Goal: Transaction & Acquisition: Obtain resource

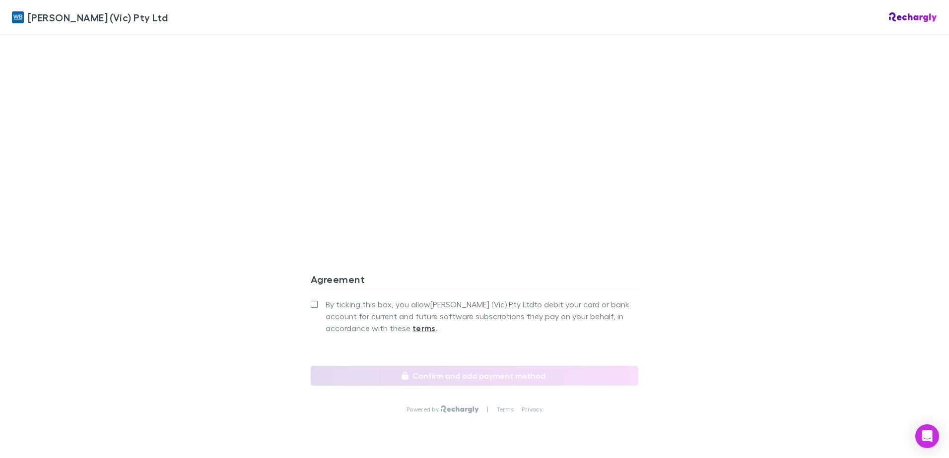
scroll to position [824, 0]
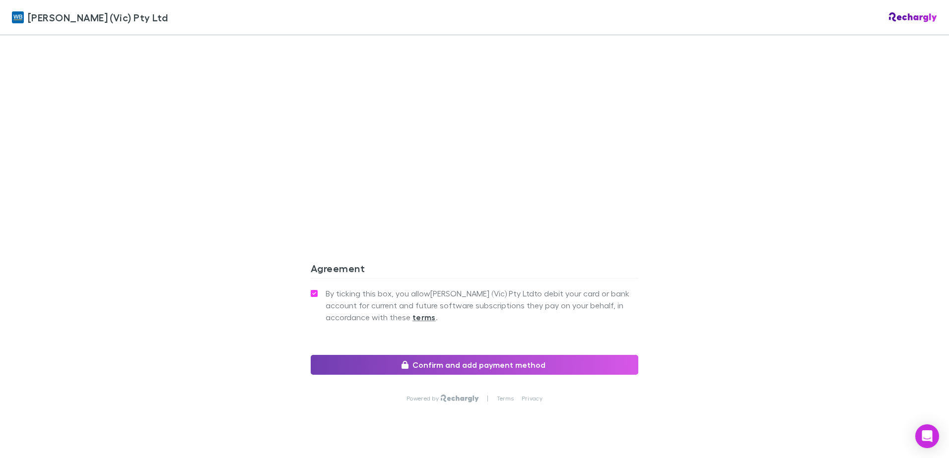
click at [452, 355] on button "Confirm and add payment method" at bounding box center [474, 365] width 327 height 20
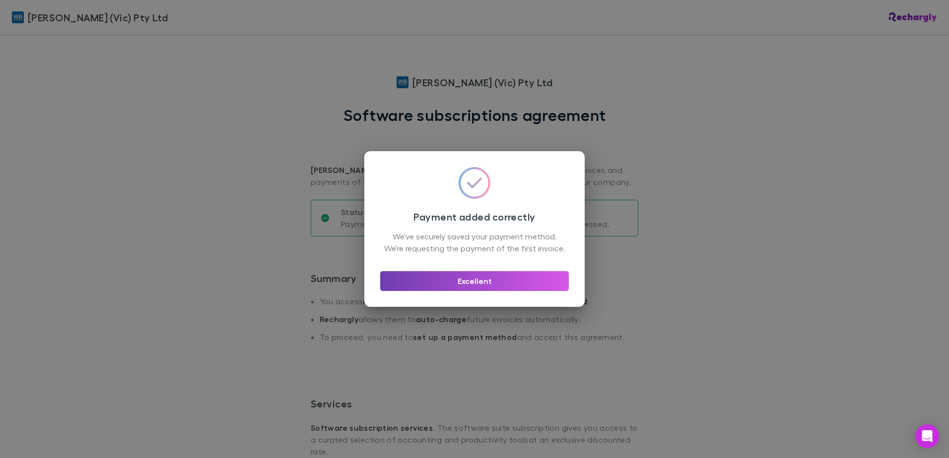
click at [518, 288] on button "Excellent" at bounding box center [474, 281] width 189 height 20
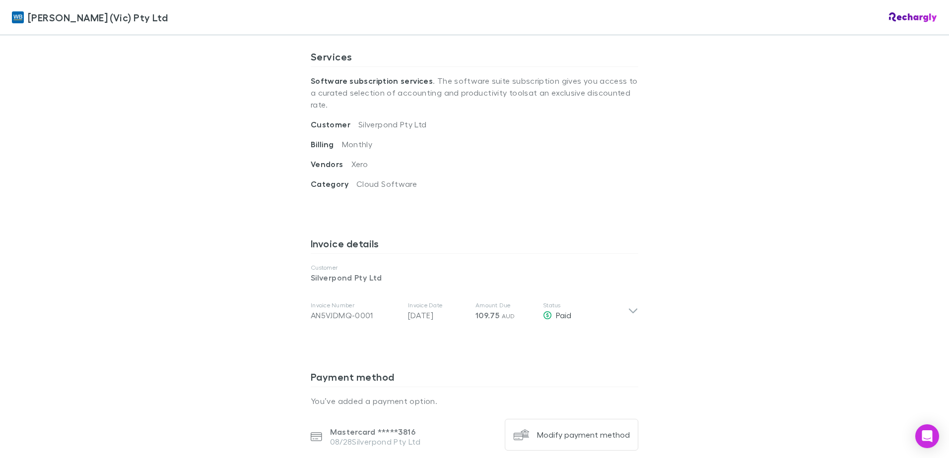
scroll to position [397, 0]
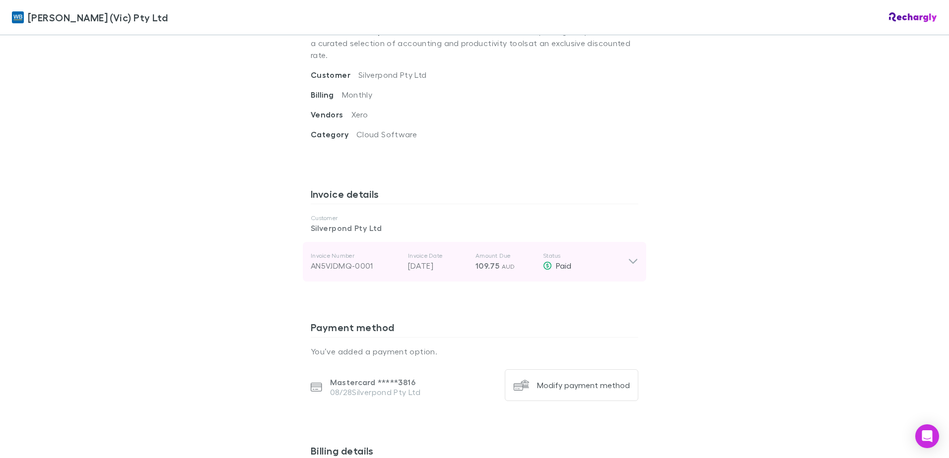
click at [628, 256] on icon at bounding box center [633, 262] width 10 height 12
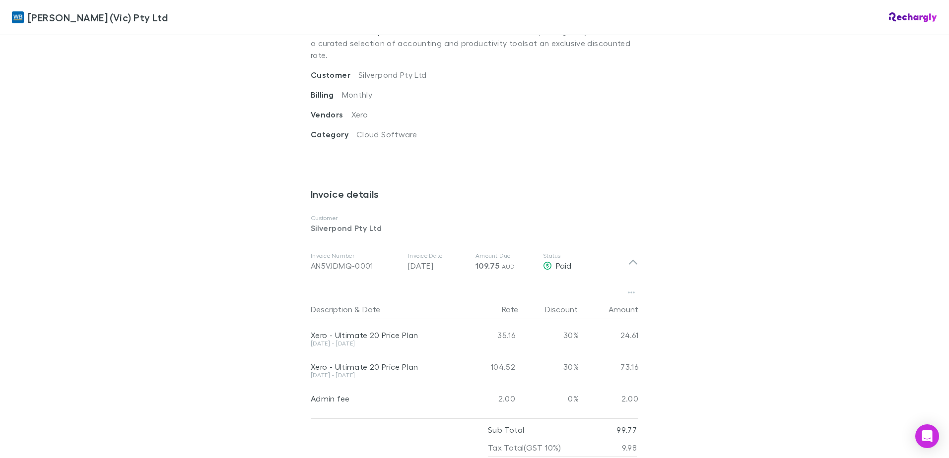
scroll to position [446, 0]
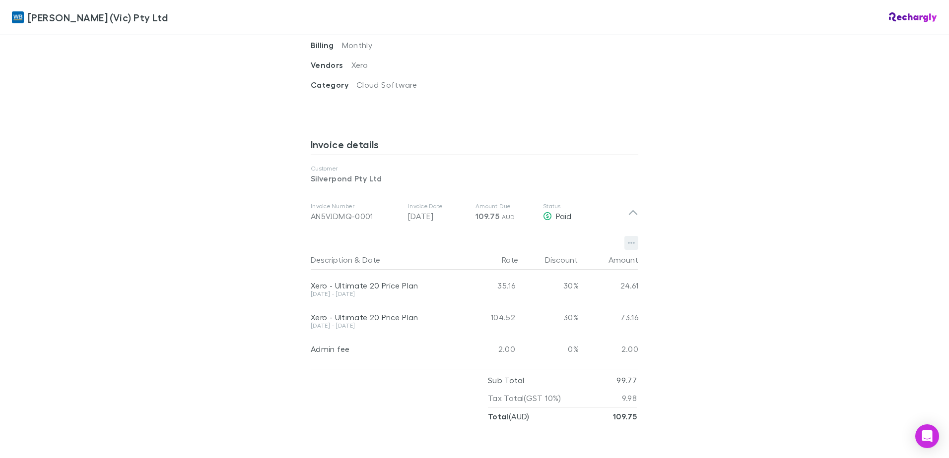
click at [630, 239] on icon "button" at bounding box center [631, 243] width 7 height 8
click at [565, 252] on p "Download PDF" at bounding box center [566, 251] width 121 height 12
